Goal: Information Seeking & Learning: Learn about a topic

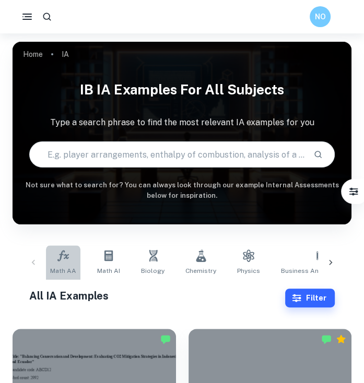
click at [76, 268] on link "Math AA" at bounding box center [63, 262] width 34 height 34
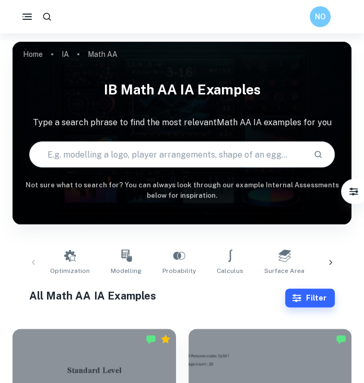
scroll to position [160, 0]
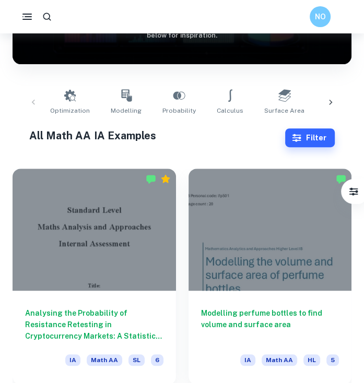
click at [76, 268] on div at bounding box center [94, 230] width 163 height 122
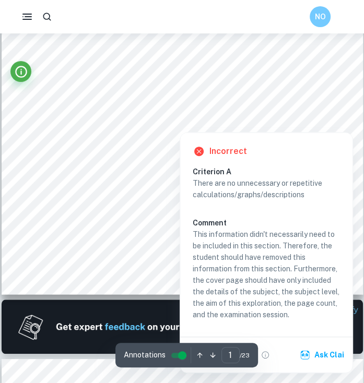
scroll to position [364, 0]
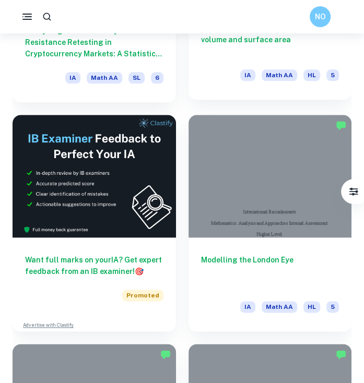
scroll to position [446, 0]
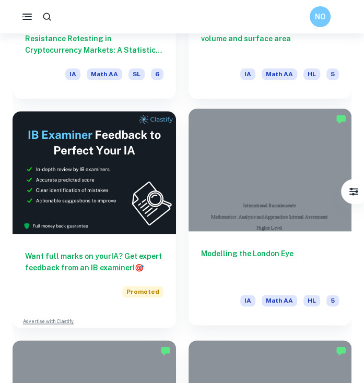
click at [266, 181] on div at bounding box center [269, 170] width 163 height 122
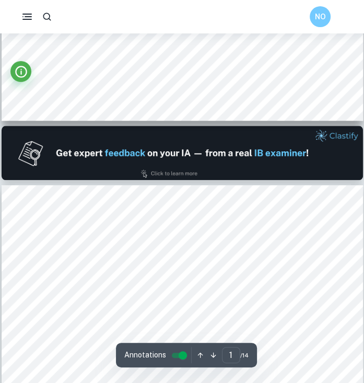
type input "2"
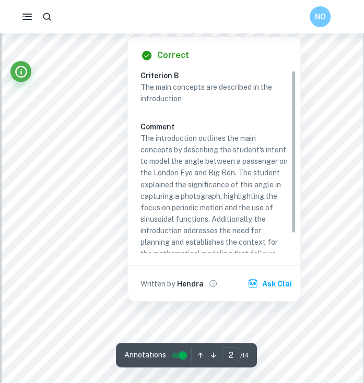
scroll to position [729, 0]
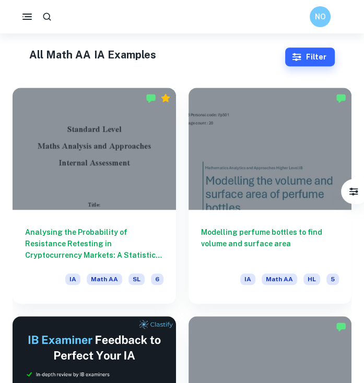
scroll to position [214, 0]
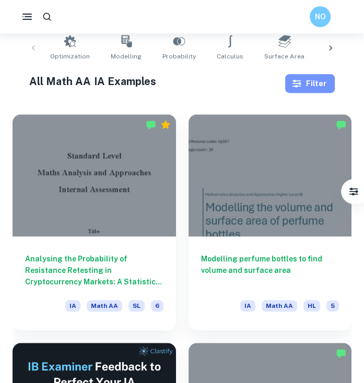
click at [298, 88] on button "Filter" at bounding box center [310, 83] width 50 height 19
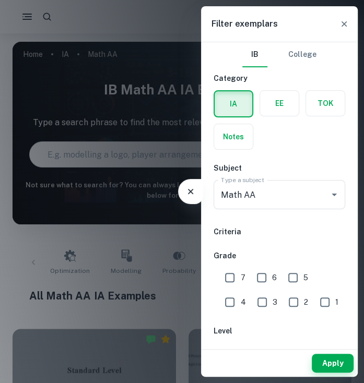
scroll to position [0, 0]
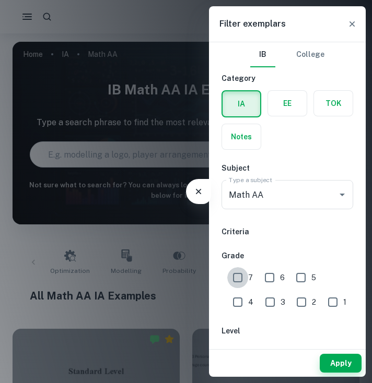
click at [243, 282] on input "7" at bounding box center [237, 277] width 21 height 21
checkbox input "true"
click at [330, 365] on button "Apply" at bounding box center [340, 363] width 42 height 19
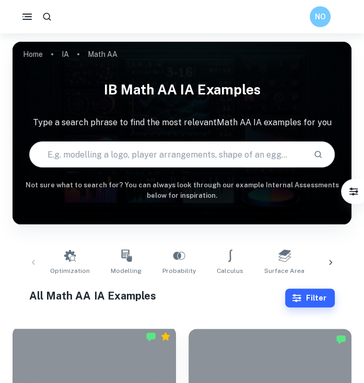
scroll to position [127, 0]
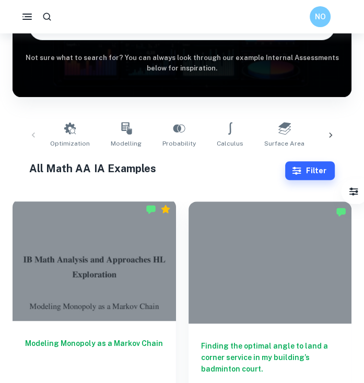
click at [114, 277] on div at bounding box center [94, 260] width 163 height 122
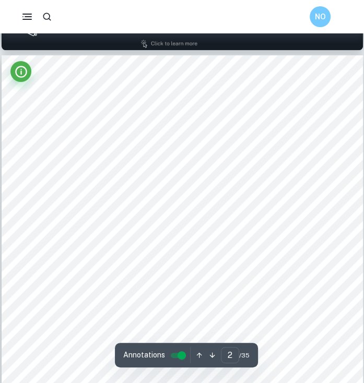
scroll to position [390, 0]
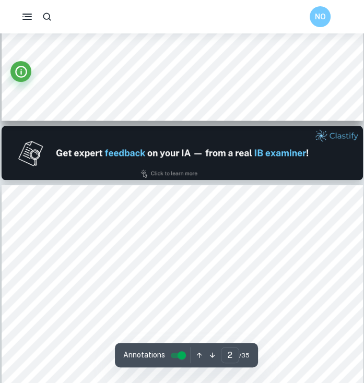
type input "1"
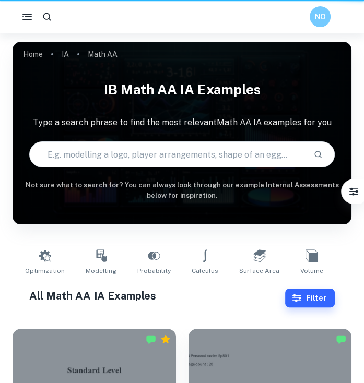
scroll to position [127, 0]
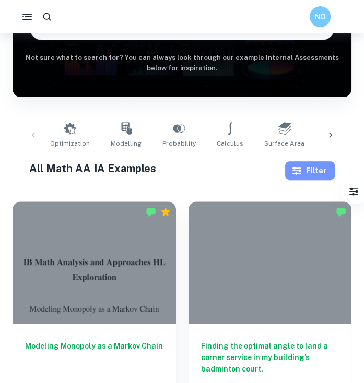
click at [303, 175] on button "Filter" at bounding box center [310, 170] width 50 height 19
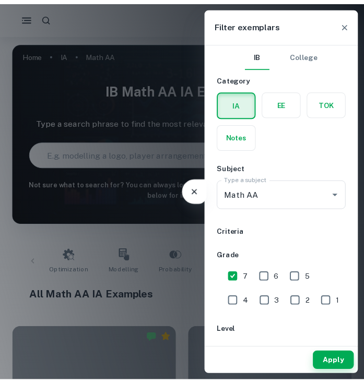
scroll to position [94, 0]
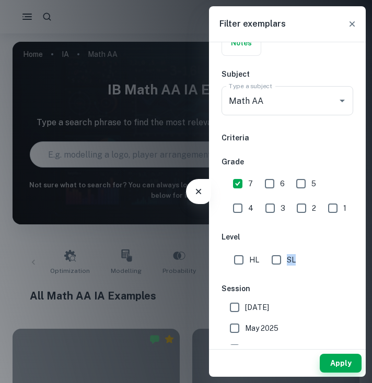
drag, startPoint x: 295, startPoint y: 251, endPoint x: 284, endPoint y: 252, distance: 11.0
click at [284, 252] on div "SL" at bounding box center [285, 257] width 37 height 25
click at [284, 252] on input "SL" at bounding box center [276, 259] width 21 height 21
checkbox input "true"
click at [333, 372] on button "Apply" at bounding box center [340, 363] width 42 height 19
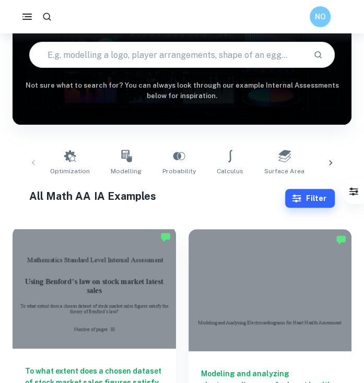
scroll to position [235, 0]
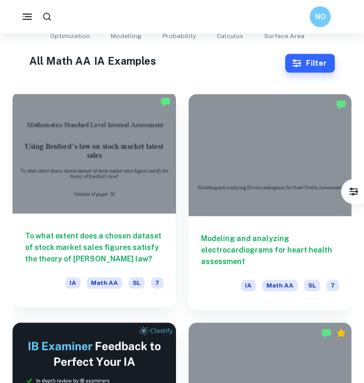
click at [105, 146] on div at bounding box center [94, 152] width 163 height 122
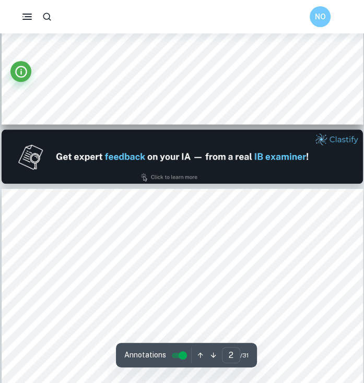
type input "1"
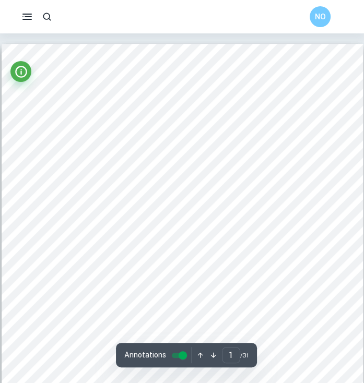
drag, startPoint x: 57, startPoint y: 101, endPoint x: 114, endPoint y: 132, distance: 64.4
click at [114, 132] on div "0 Mathematics Standard Level Internal Assessment Using Benford9s law on stock m…" at bounding box center [182, 299] width 361 height 511
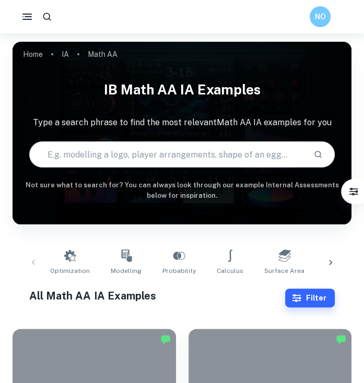
scroll to position [235, 0]
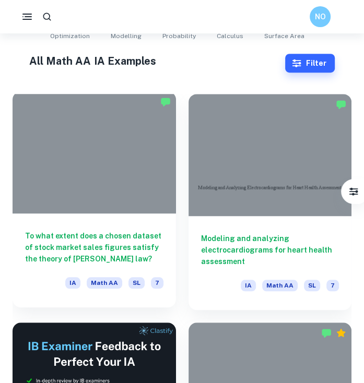
click at [116, 187] on div at bounding box center [94, 152] width 163 height 122
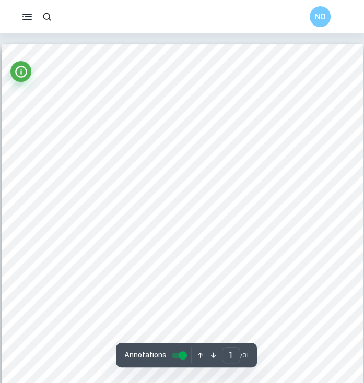
drag, startPoint x: 63, startPoint y: 100, endPoint x: 58, endPoint y: 95, distance: 7.0
click at [58, 95] on div "0 Mathematics Standard Level Internal Assessment Using Benford9s law on stock m…" at bounding box center [182, 299] width 361 height 511
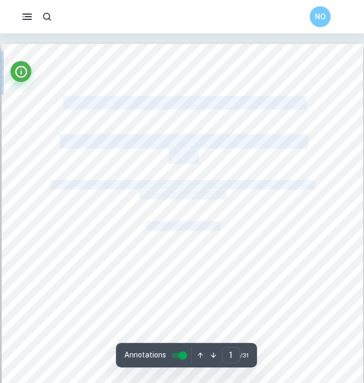
drag, startPoint x: 65, startPoint y: 102, endPoint x: 268, endPoint y: 213, distance: 231.7
click at [268, 213] on div "0 Mathematics Standard Level Internal Assessment Using Benford9s law on stock m…" at bounding box center [182, 299] width 361 height 511
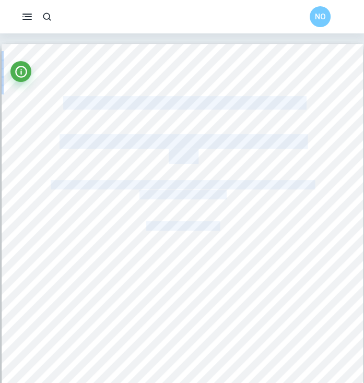
copy div "Mathematics Standard Level Internal Assessment Using Benford9s law on stock mar…"
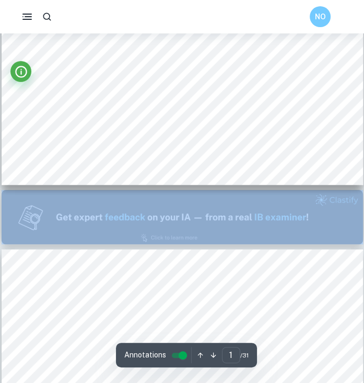
scroll to position [371, 0]
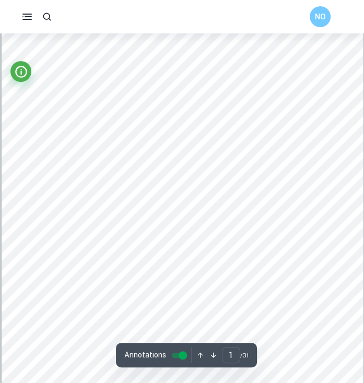
scroll to position [25, 0]
drag, startPoint x: 218, startPoint y: 199, endPoint x: 61, endPoint y: 83, distance: 194.8
click at [61, 83] on div "0 Mathematics Standard Level Internal Assessment Using Benford9s law on stock m…" at bounding box center [182, 274] width 361 height 511
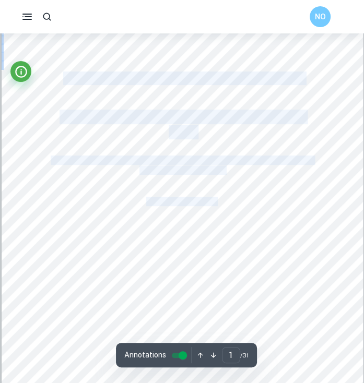
click at [65, 77] on div "0 Mathematics Standard Level Internal Assessment Using Benford9s law on stock m…" at bounding box center [182, 274] width 361 height 511
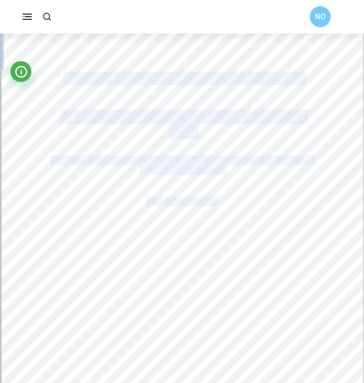
copy div "Mathematics Standard Level Internal Assessment Using Benford9s law on stock mar…"
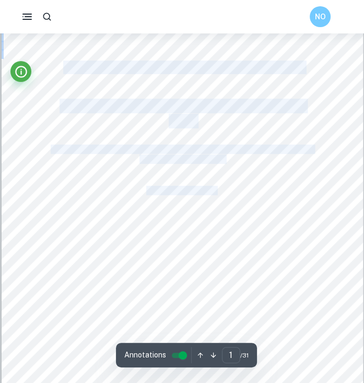
scroll to position [0, 0]
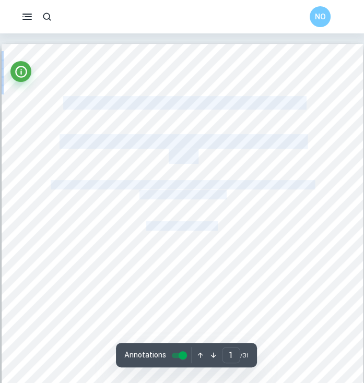
click at [253, 324] on div "0 Mathematics Standard Level Internal Assessment Using Benford9s law on stock m…" at bounding box center [182, 299] width 361 height 511
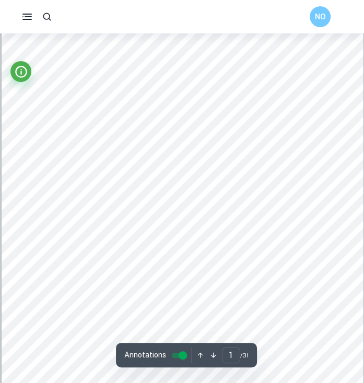
scroll to position [23, 0]
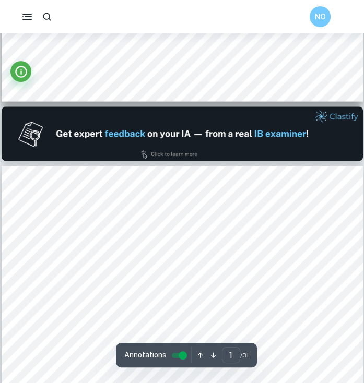
type input "2"
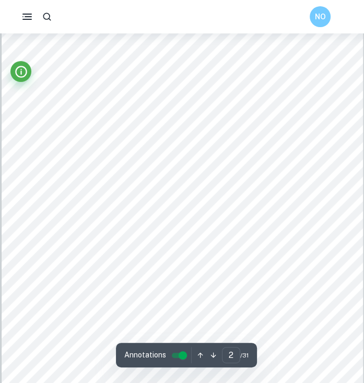
scroll to position [643, 0]
